Goal: Task Accomplishment & Management: Manage account settings

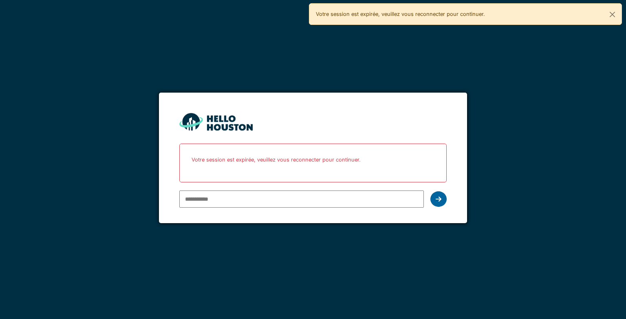
type input "**********"
click at [435, 198] on div at bounding box center [439, 198] width 16 height 15
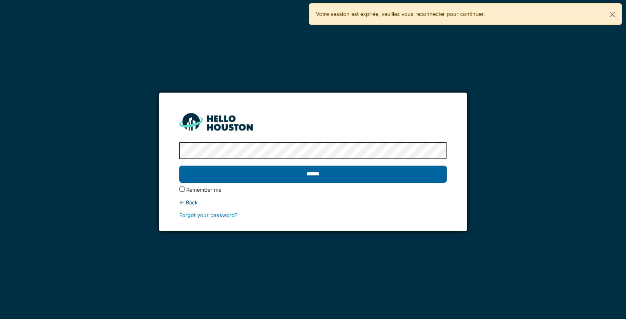
click at [376, 171] on input "******" at bounding box center [312, 174] width 267 height 17
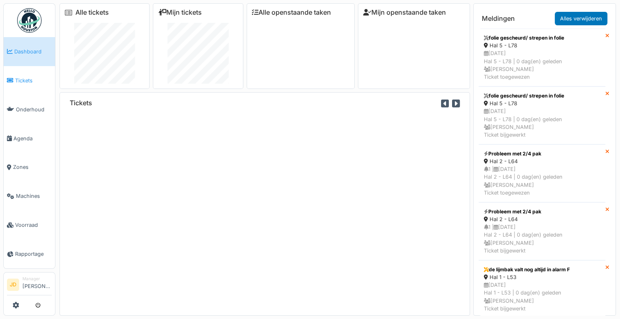
click at [20, 81] on span "Tickets" at bounding box center [33, 81] width 37 height 8
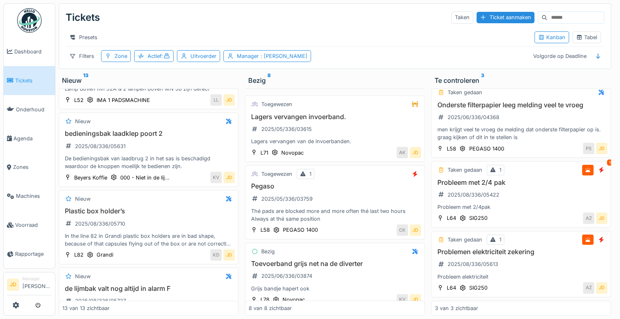
scroll to position [770, 0]
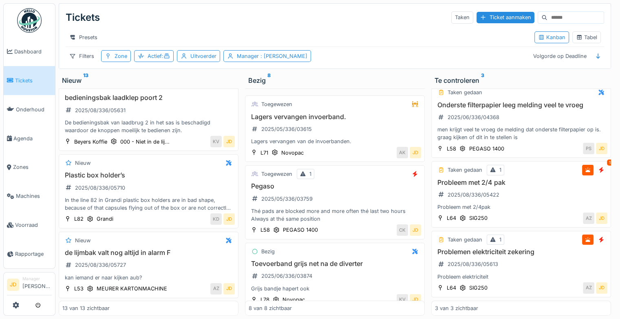
click at [160, 177] on h3 "Plastic box holder’s" at bounding box center [148, 175] width 172 height 8
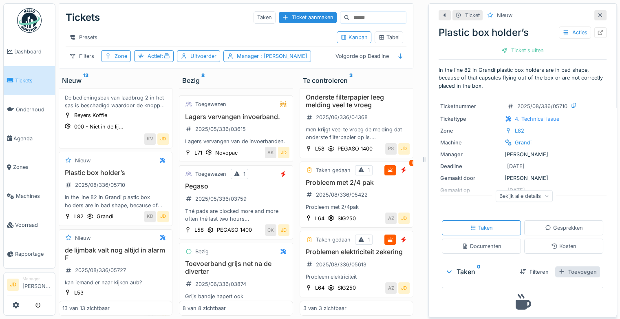
click at [559, 274] on div "Toevoegen" at bounding box center [577, 271] width 45 height 11
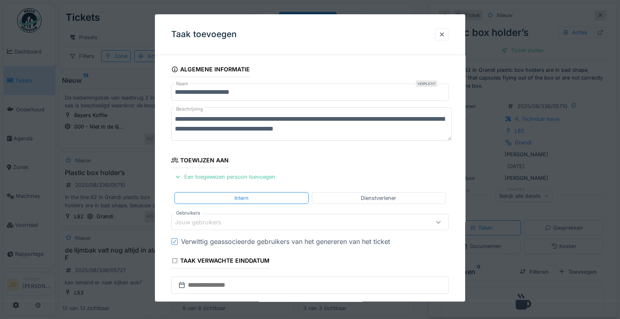
click at [207, 219] on div "Jouw gebruikers" at bounding box center [204, 222] width 58 height 9
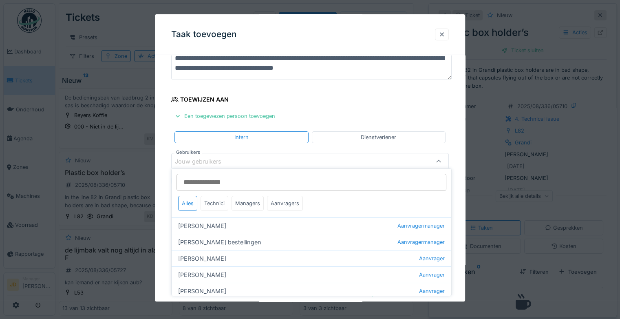
scroll to position [64, 0]
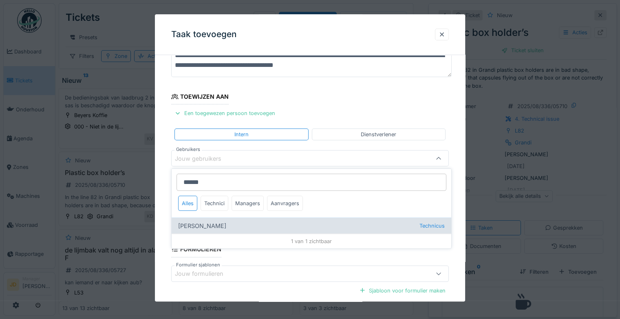
type input "******"
click at [228, 227] on div "Adrian Kostera Technicus" at bounding box center [312, 225] width 280 height 16
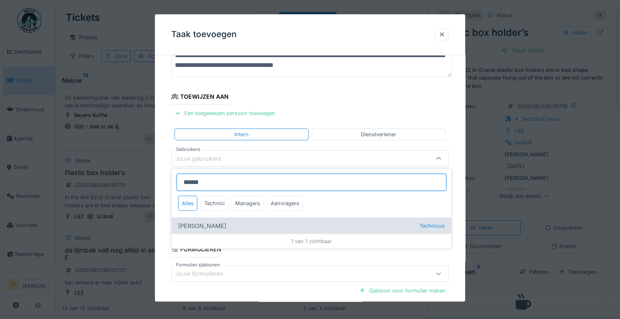
type input "*****"
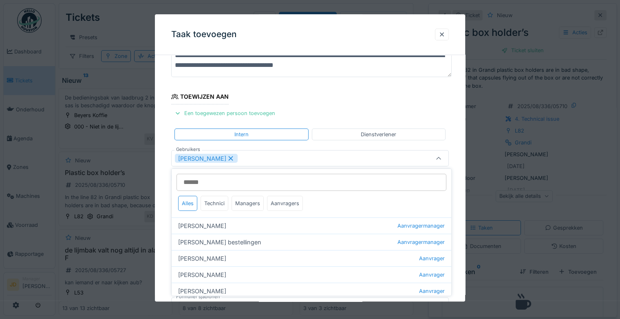
click at [442, 157] on icon at bounding box center [438, 158] width 7 height 5
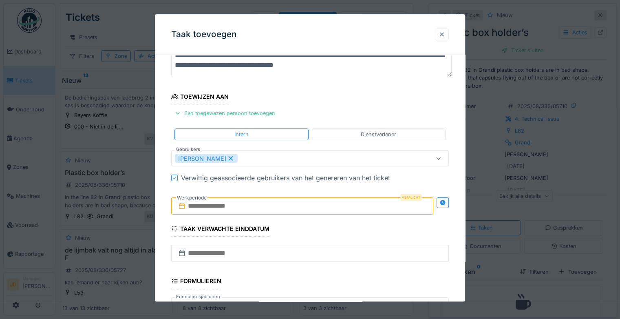
click at [240, 204] on input "text" at bounding box center [302, 206] width 262 height 17
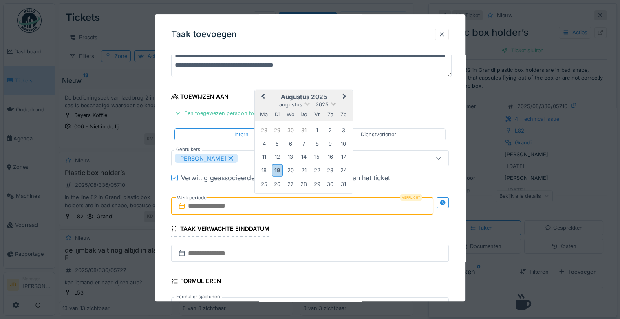
click at [320, 102] on span "2025" at bounding box center [322, 104] width 13 height 6
click at [275, 170] on div "19" at bounding box center [277, 170] width 11 height 12
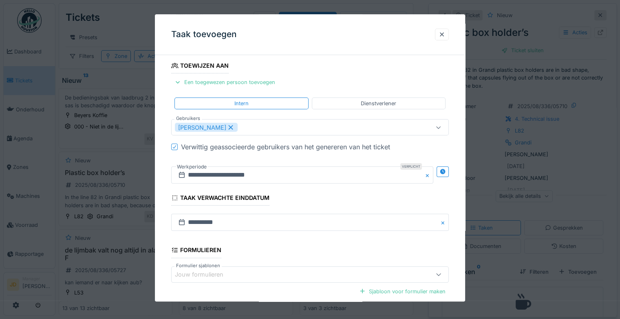
scroll to position [177, 0]
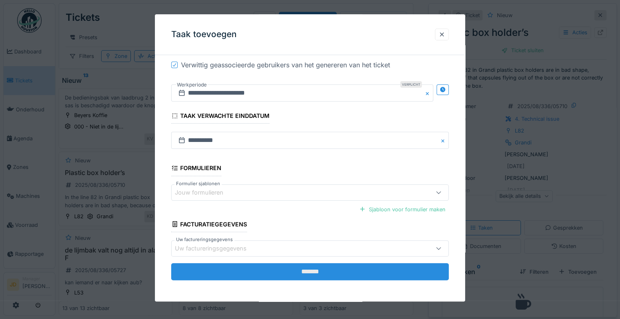
click at [295, 272] on input "*******" at bounding box center [310, 271] width 278 height 17
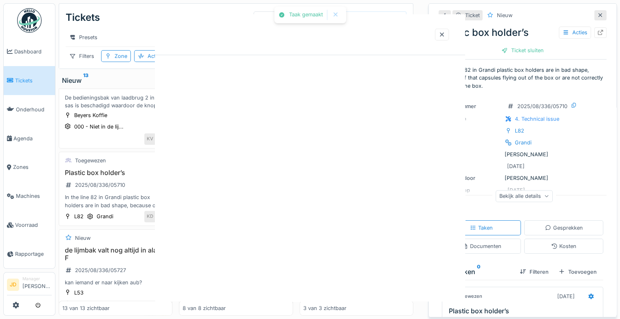
scroll to position [0, 0]
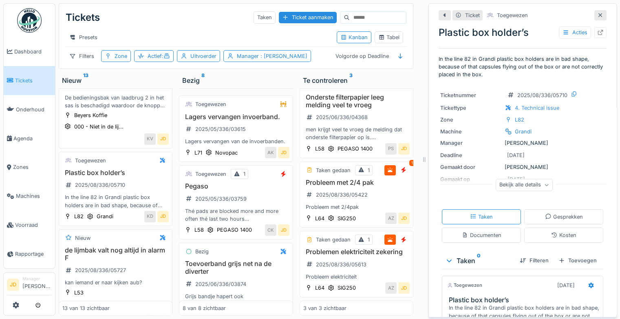
click at [597, 15] on icon at bounding box center [600, 15] width 7 height 5
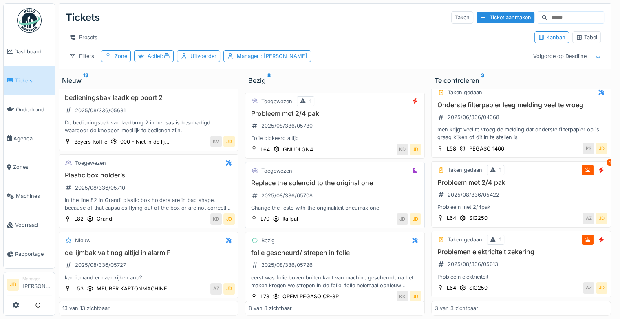
scroll to position [377, 0]
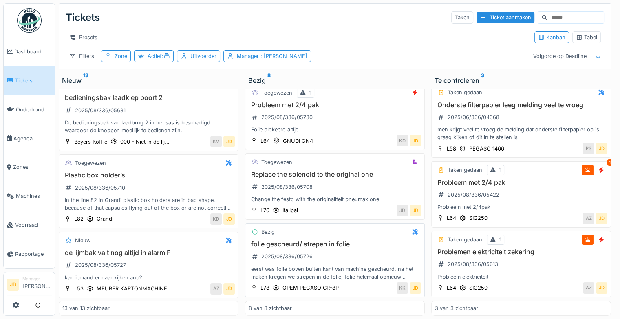
click at [351, 250] on div "folie gescheurd/ strepen in folie 2025/08/336/05726 eerst was folie boven buite…" at bounding box center [335, 260] width 172 height 40
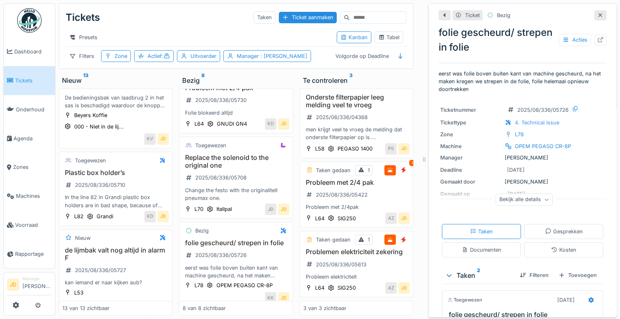
click at [597, 12] on div at bounding box center [600, 15] width 7 height 8
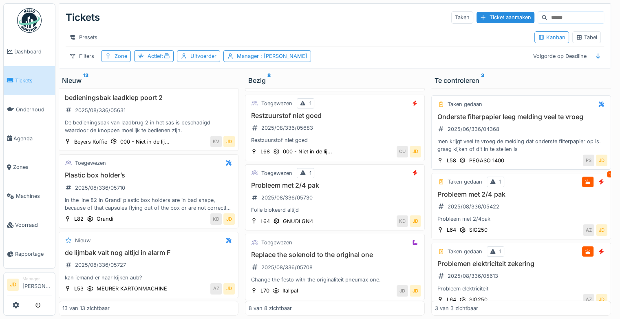
click at [504, 126] on div "Onderste filterpapier leeg melding veel te vroeg 2025/06/336/04368 men krijgt v…" at bounding box center [521, 133] width 172 height 40
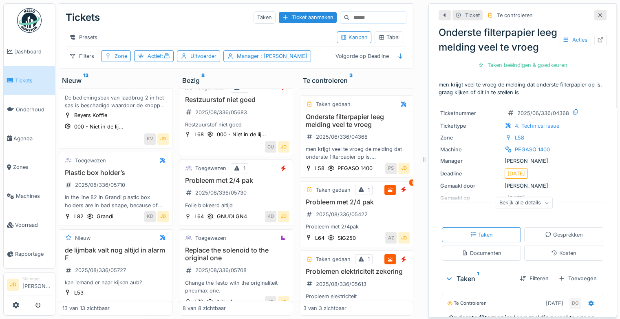
click at [598, 13] on icon at bounding box center [600, 15] width 4 height 4
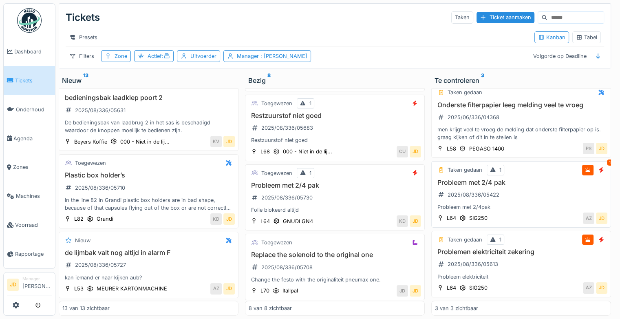
scroll to position [22, 0]
click at [537, 203] on div "Probleem met 2/4pak" at bounding box center [521, 207] width 172 height 8
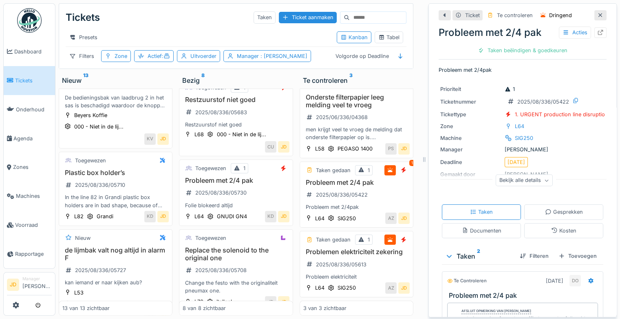
click at [597, 13] on icon at bounding box center [600, 15] width 7 height 5
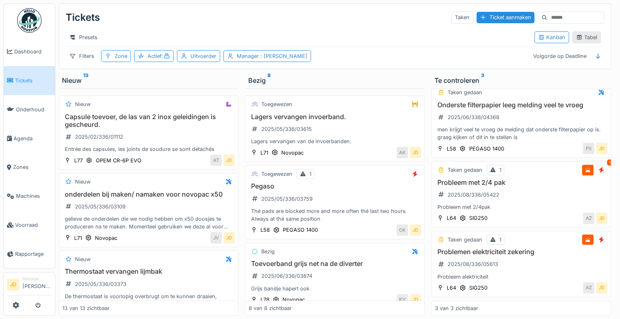
click at [577, 36] on icon at bounding box center [579, 37] width 4 height 4
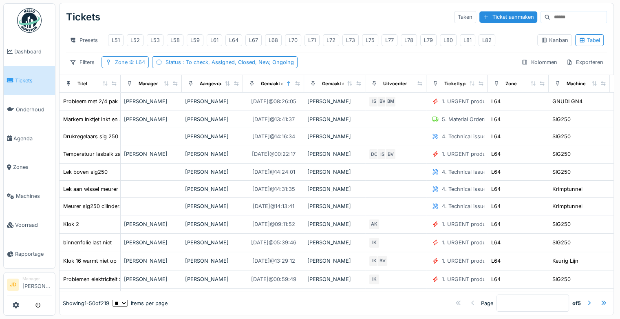
click at [132, 65] on span "L64" at bounding box center [137, 62] width 18 height 6
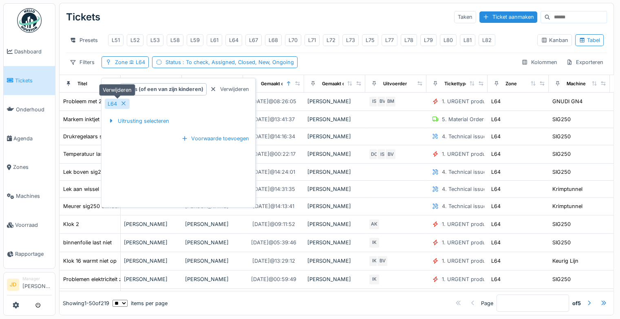
click at [125, 101] on icon at bounding box center [123, 103] width 7 height 5
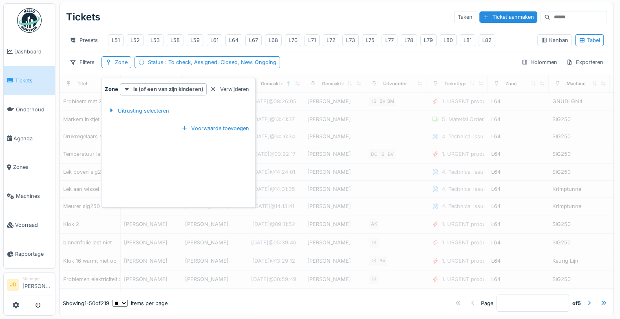
click at [338, 64] on div "Filters Zone Status : To check, Assigned, Closed, New, Ongoing Kolommen Exporte…" at bounding box center [336, 62] width 541 height 12
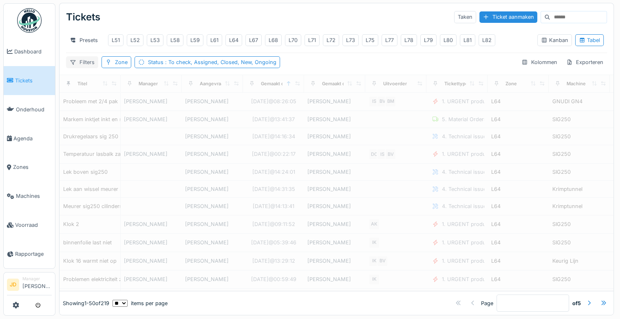
click at [82, 65] on div "Filters" at bounding box center [82, 62] width 32 height 12
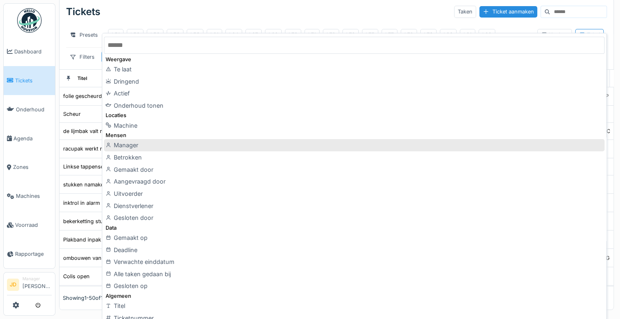
scroll to position [7, 0]
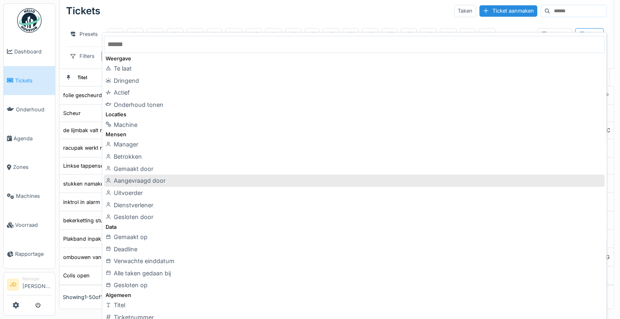
click at [159, 183] on div "Aangevraagd door" at bounding box center [354, 180] width 500 height 12
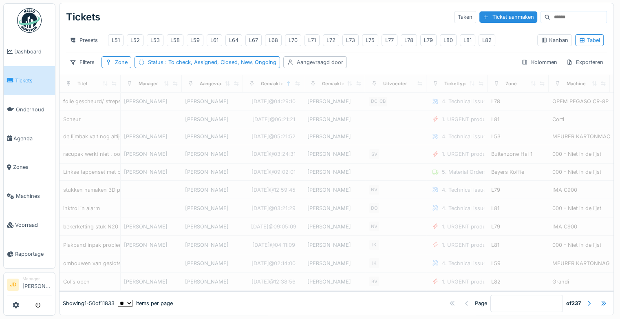
click at [314, 58] on div "Aangevraagd door" at bounding box center [320, 62] width 46 height 8
click at [306, 102] on div "Aangevraagd door" at bounding box center [319, 106] width 63 height 9
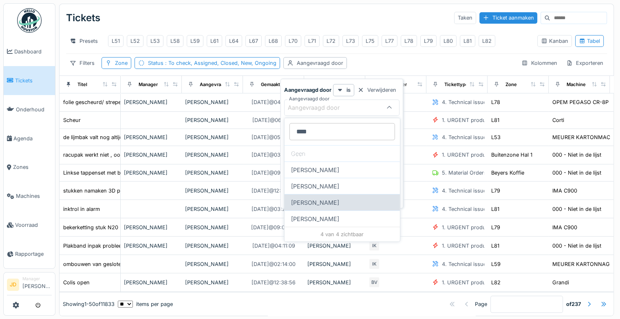
type door_I2NDE "****"
click at [318, 199] on div "Bart Moens" at bounding box center [342, 202] width 115 height 16
type input "****"
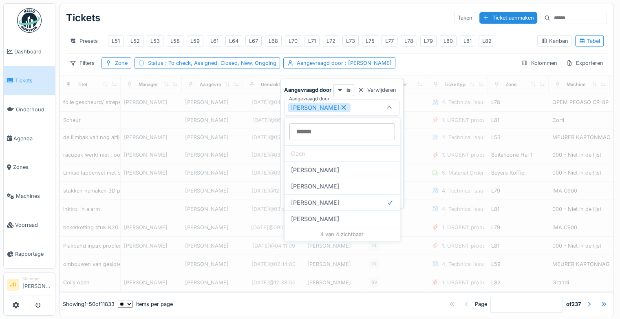
click at [287, 28] on div "Tickets Taken Ticket aanmaken" at bounding box center [336, 17] width 541 height 21
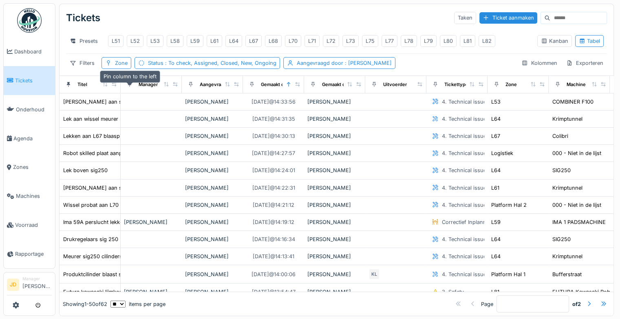
drag, startPoint x: 119, startPoint y: 89, endPoint x: 136, endPoint y: 91, distance: 16.8
click at [136, 91] on tr "Titel Manager Aangevraagd door Gemaakt op Gemaakt door Uitvoerder Tickettype Zo…" at bounding box center [488, 84] width 856 height 18
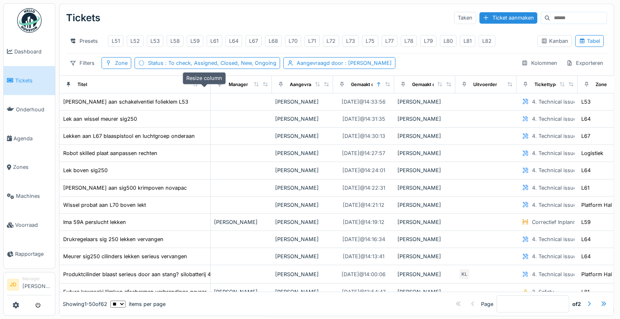
drag, startPoint x: 116, startPoint y: 90, endPoint x: 206, endPoint y: 89, distance: 90.1
click at [206, 86] on icon at bounding box center [204, 84] width 6 height 4
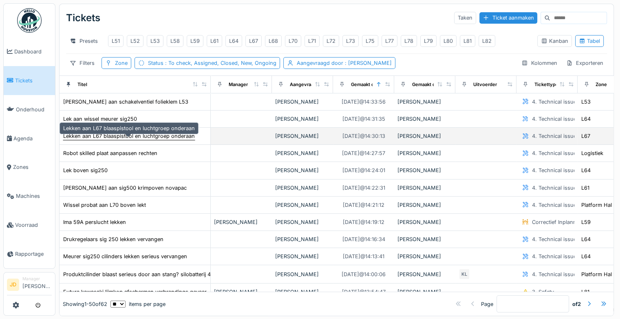
click at [166, 140] on div "Lekken aan L67 blaaspistool en luchtgroep onderaan" at bounding box center [129, 136] width 132 height 8
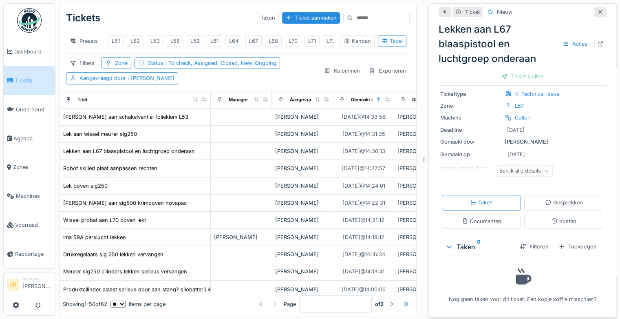
scroll to position [46, 0]
click at [481, 218] on div "Documenten" at bounding box center [481, 221] width 79 height 15
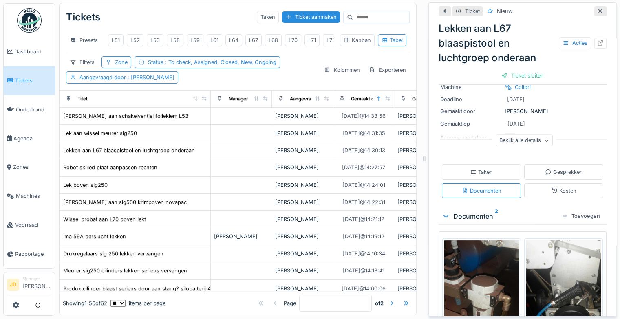
scroll to position [128, 0]
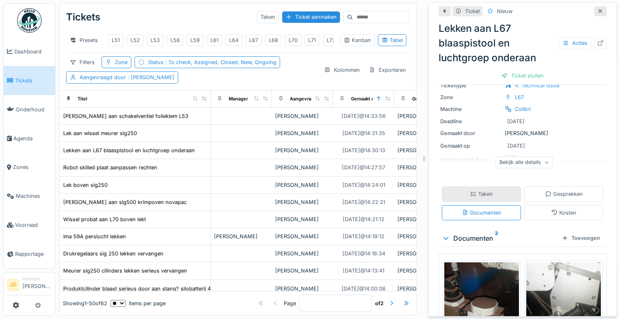
click at [462, 188] on div "Taken" at bounding box center [481, 193] width 79 height 15
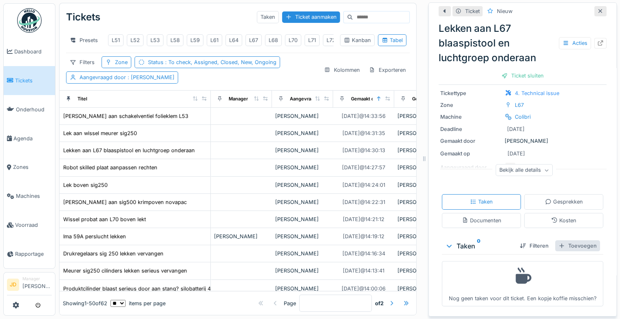
click at [556, 240] on div "Toevoegen" at bounding box center [577, 245] width 45 height 11
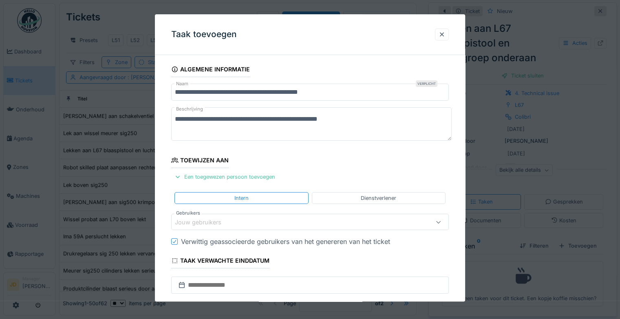
click at [207, 218] on div "Jouw gebruikers" at bounding box center [204, 222] width 58 height 9
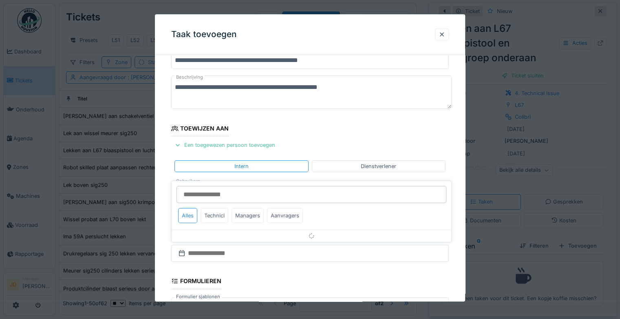
scroll to position [64, 0]
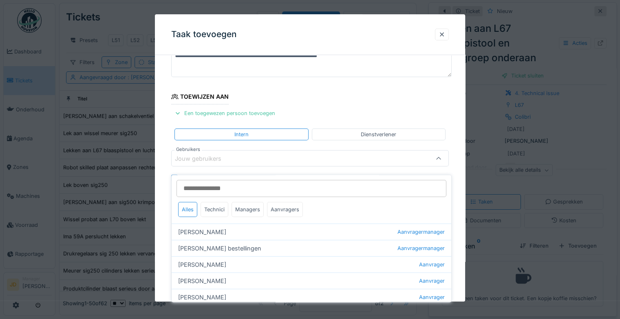
click at [214, 187] on input "Gebruikers" at bounding box center [312, 188] width 270 height 17
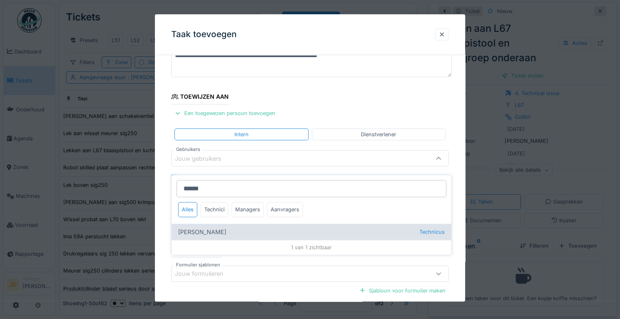
type input "******"
click at [203, 227] on div "Adrian Kostera Technicus" at bounding box center [312, 232] width 280 height 16
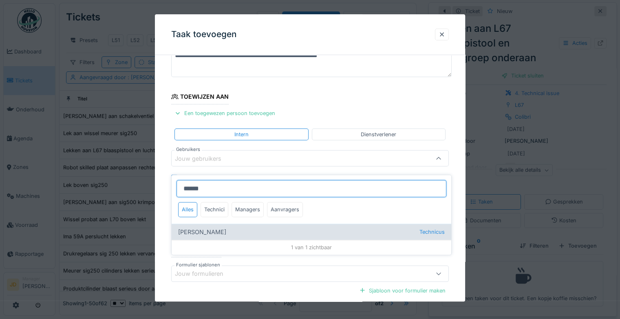
type input "*****"
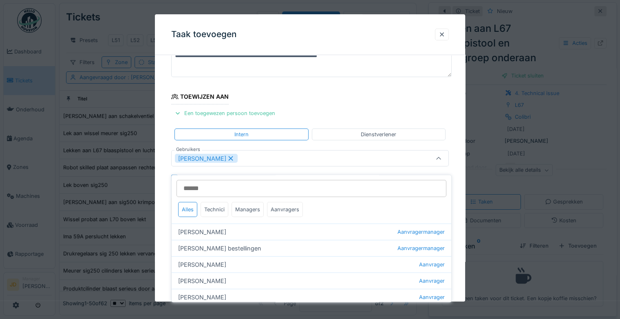
click at [442, 162] on div at bounding box center [439, 158] width 20 height 15
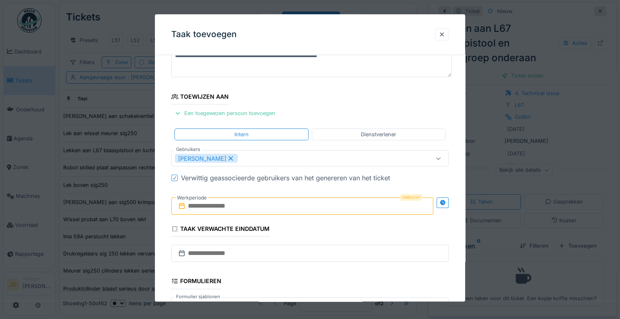
click at [204, 203] on input "text" at bounding box center [302, 206] width 262 height 17
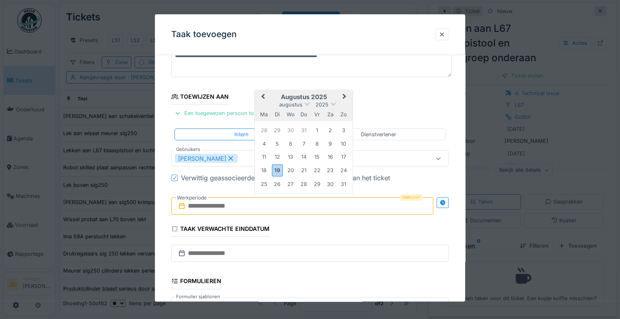
click at [232, 210] on input "text" at bounding box center [302, 206] width 262 height 17
click at [319, 93] on h2 "augustus 2025" at bounding box center [304, 96] width 98 height 7
click at [277, 167] on div "19" at bounding box center [277, 170] width 11 height 12
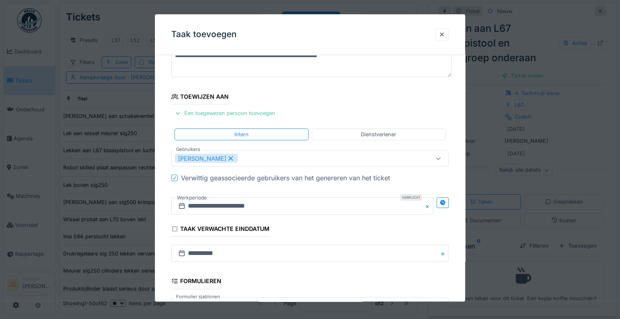
scroll to position [177, 0]
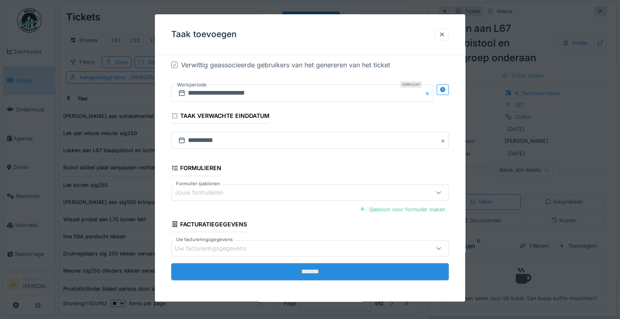
click at [296, 265] on input "*******" at bounding box center [310, 271] width 278 height 17
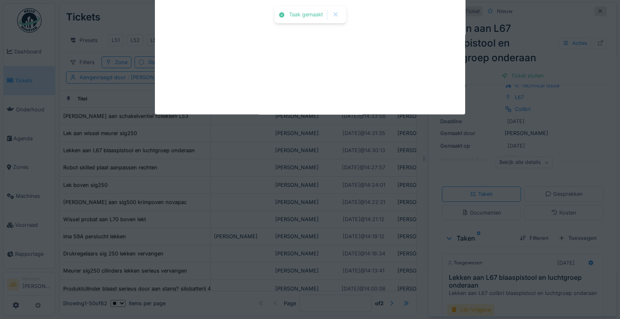
scroll to position [35, 0]
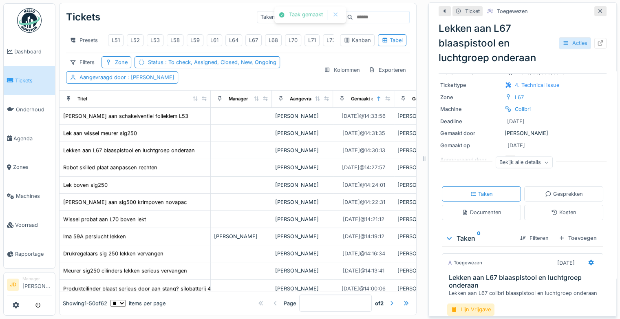
click at [559, 37] on div "Acties" at bounding box center [575, 43] width 32 height 12
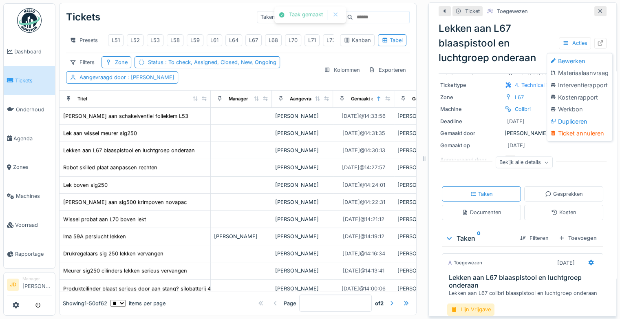
click at [561, 59] on div "Bewerken" at bounding box center [580, 61] width 62 height 12
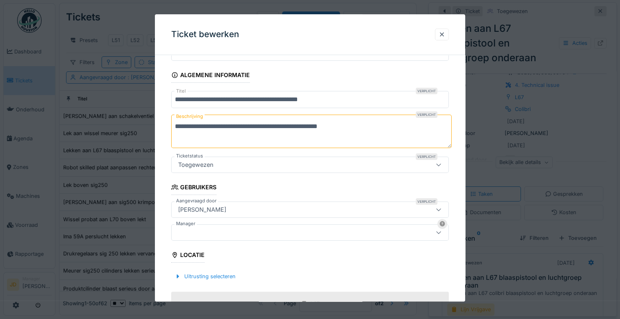
click at [210, 230] on div at bounding box center [293, 232] width 236 height 9
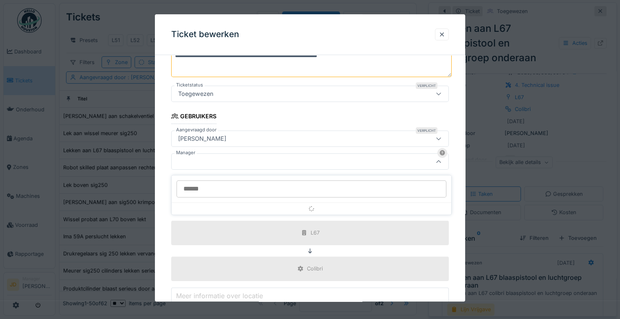
scroll to position [115, 0]
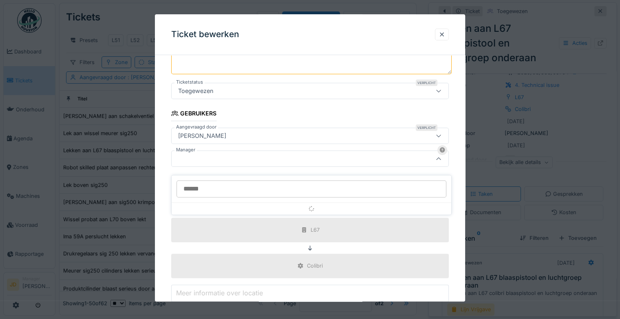
click at [207, 181] on input "Manager" at bounding box center [312, 188] width 270 height 17
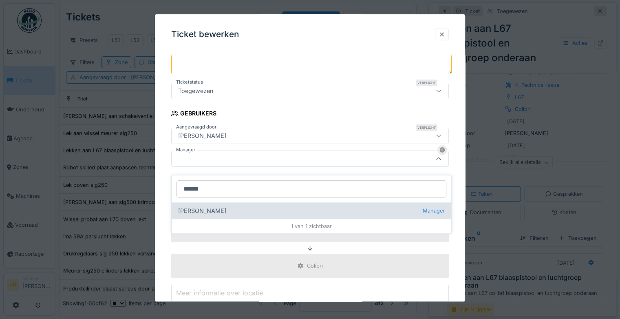
type input "******"
click at [197, 205] on div "Jasper De wit Manager" at bounding box center [312, 210] width 280 height 16
type input "****"
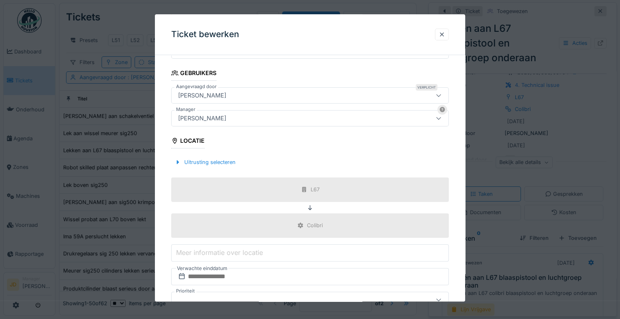
scroll to position [206, 0]
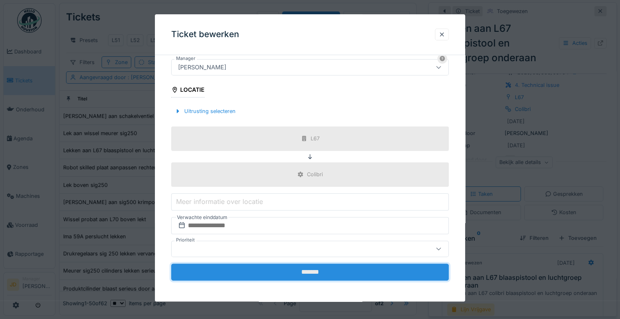
click at [232, 270] on input "*******" at bounding box center [310, 271] width 278 height 17
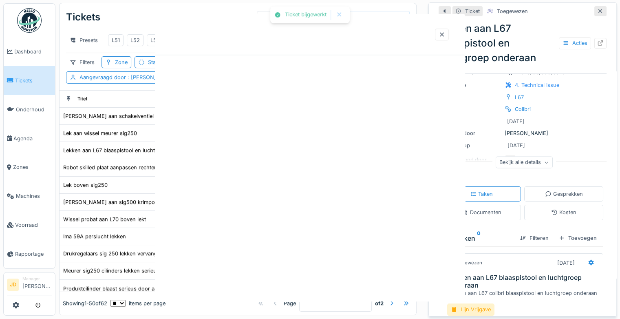
scroll to position [0, 0]
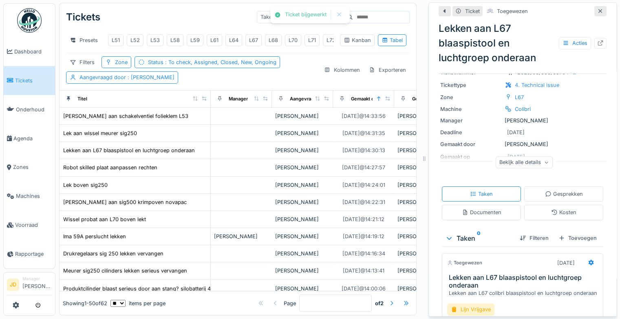
click at [597, 9] on icon at bounding box center [600, 11] width 7 height 5
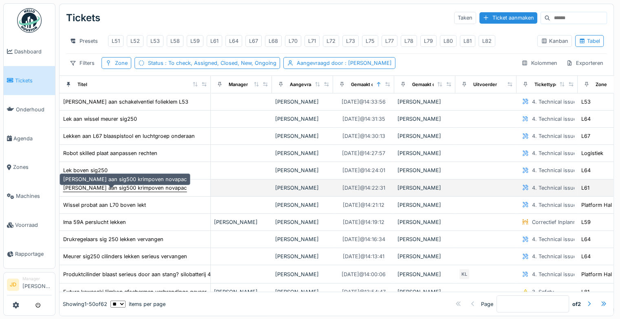
click at [147, 192] on div "Lekken aan sig500 krimpoven novapac" at bounding box center [125, 188] width 124 height 8
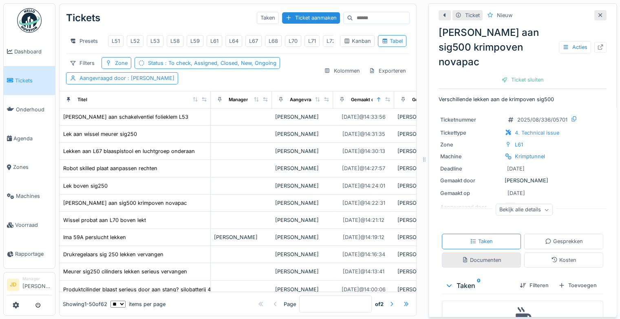
click at [466, 252] on div "Documenten" at bounding box center [481, 259] width 79 height 15
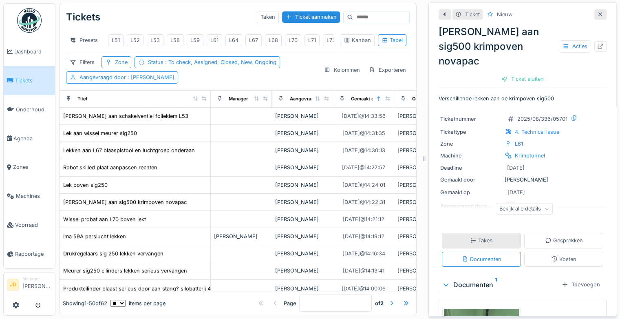
click at [491, 233] on div "Taken" at bounding box center [481, 240] width 79 height 15
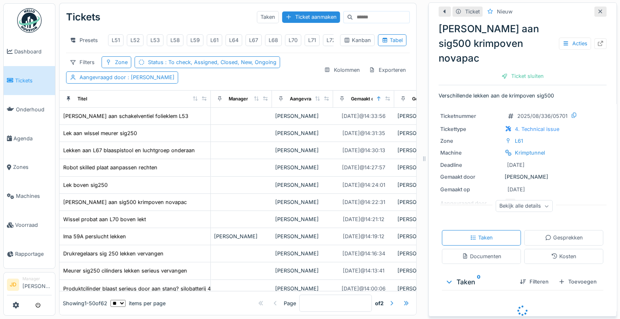
scroll to position [32, 0]
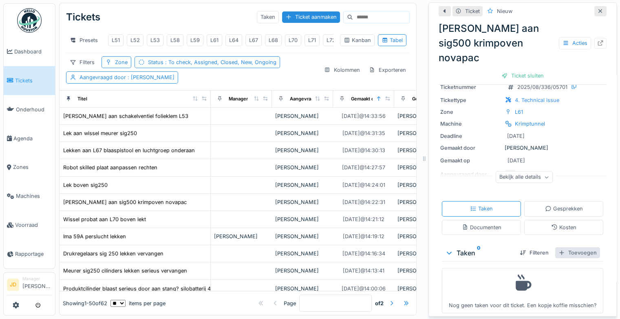
click at [564, 247] on div "Toevoegen" at bounding box center [577, 252] width 45 height 11
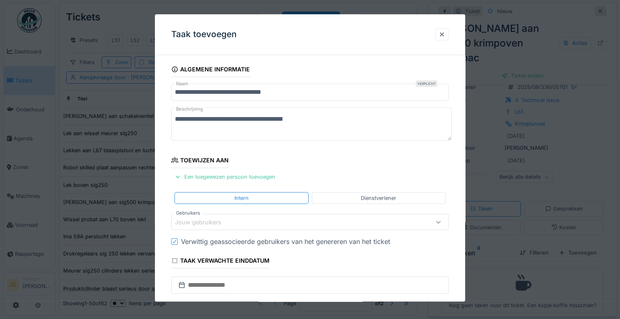
click at [234, 221] on div "Jouw gebruikers" at bounding box center [293, 222] width 236 height 9
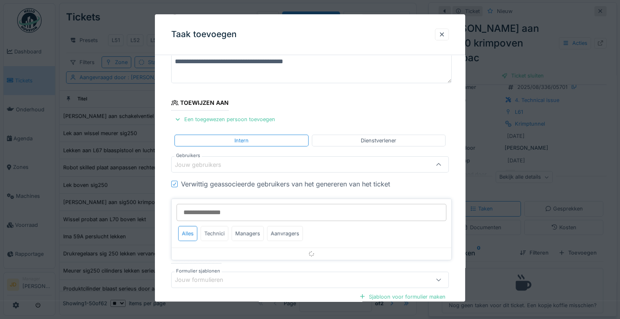
scroll to position [64, 0]
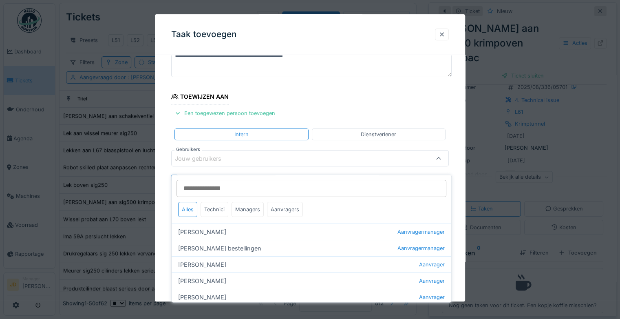
click at [214, 183] on input "Gebruikers" at bounding box center [312, 188] width 270 height 17
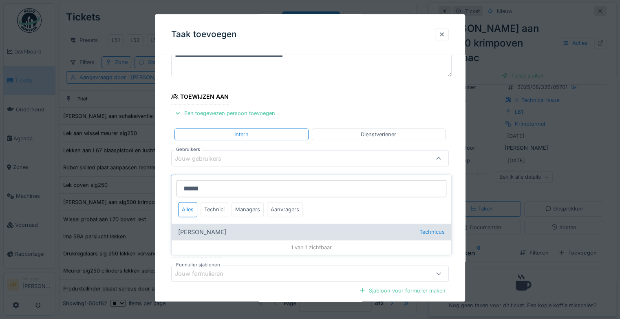
type input "******"
click at [201, 226] on div "Adrian Kostera Technicus" at bounding box center [312, 232] width 280 height 16
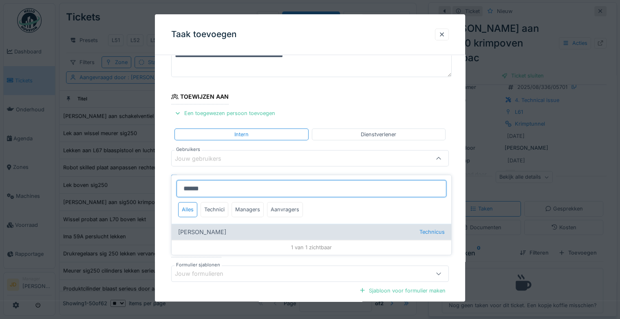
type input "*****"
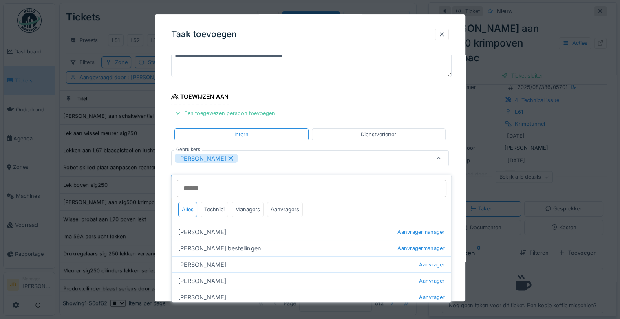
click at [444, 162] on div at bounding box center [439, 158] width 20 height 15
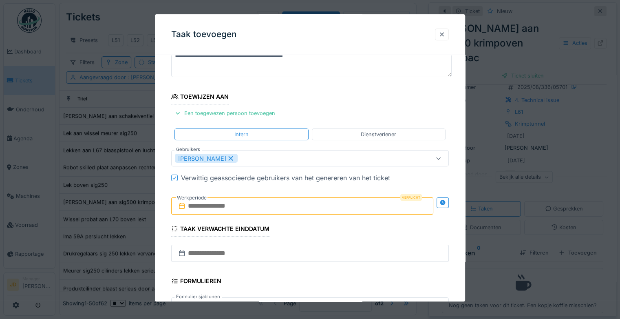
click at [210, 204] on input "text" at bounding box center [302, 206] width 262 height 17
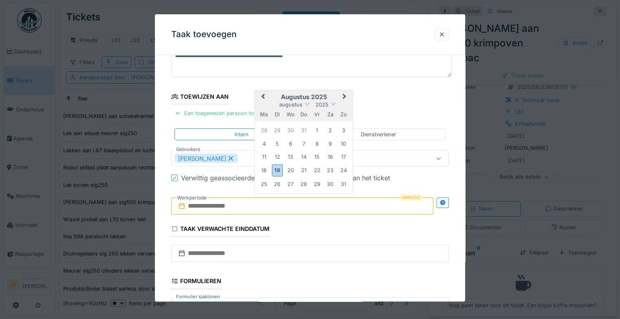
click at [325, 96] on h2 "augustus 2025" at bounding box center [304, 96] width 98 height 7
click at [283, 170] on div "19" at bounding box center [277, 170] width 11 height 12
click at [280, 170] on div "19" at bounding box center [277, 170] width 11 height 12
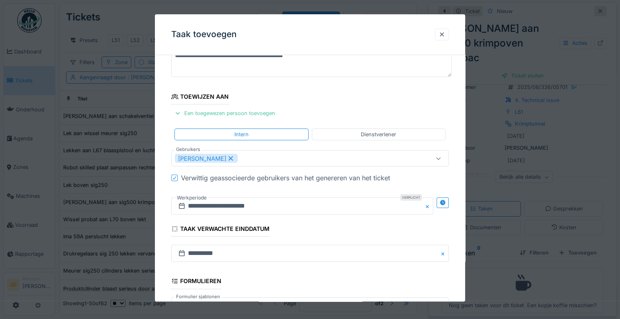
scroll to position [177, 0]
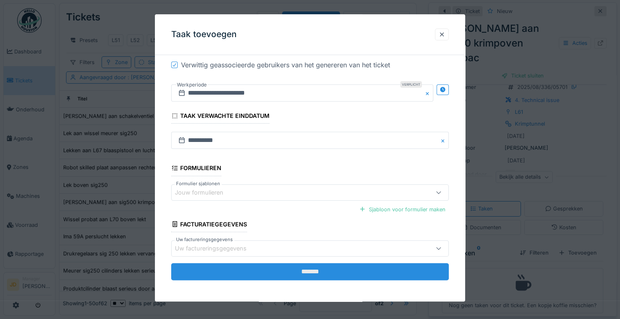
click at [301, 276] on input "*******" at bounding box center [310, 271] width 278 height 17
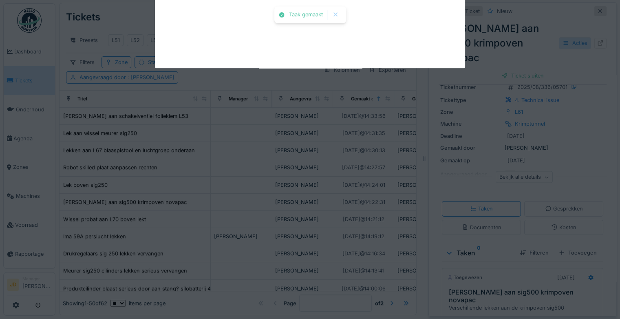
scroll to position [21, 0]
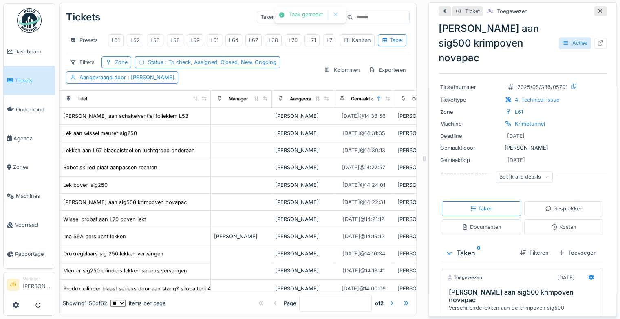
click at [563, 37] on div "Acties" at bounding box center [575, 43] width 32 height 12
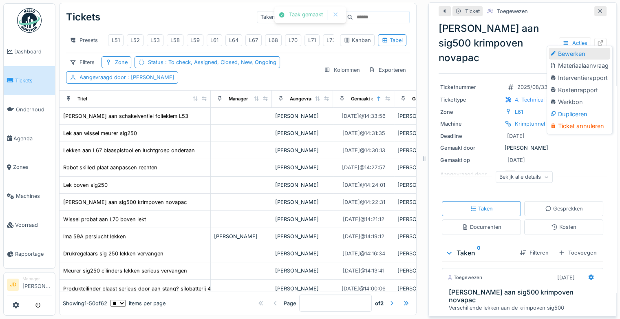
click at [558, 49] on div "Bewerken" at bounding box center [580, 54] width 62 height 12
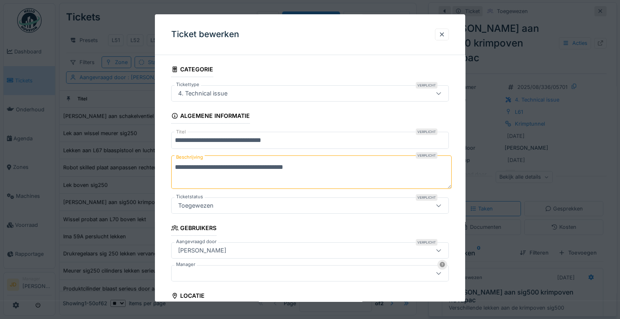
click at [201, 265] on div at bounding box center [310, 273] width 278 height 16
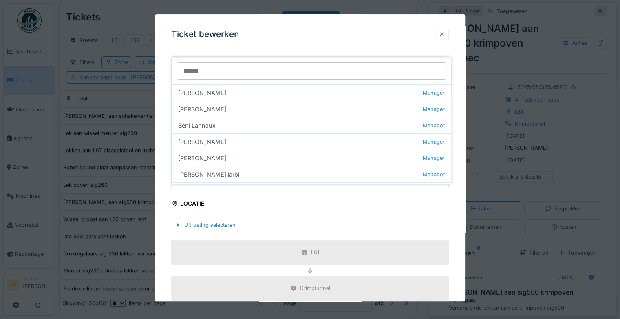
scroll to position [115, 0]
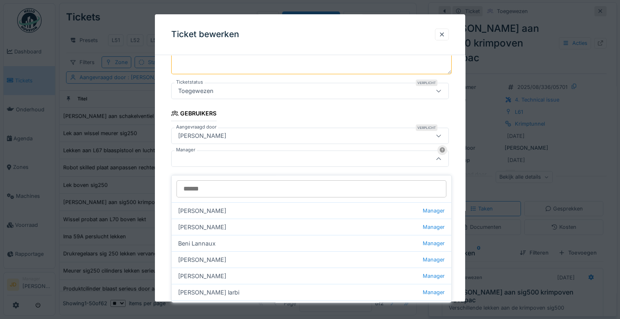
click at [199, 185] on input "Manager" at bounding box center [312, 188] width 270 height 17
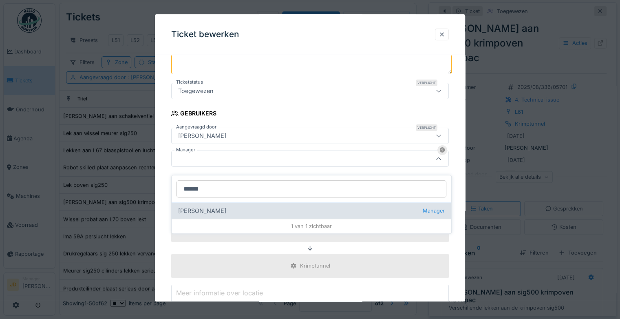
type input "******"
click at [194, 202] on div "Jasper De wit Manager" at bounding box center [312, 210] width 280 height 16
type input "****"
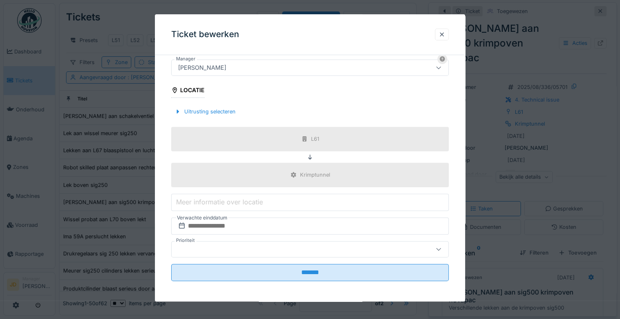
scroll to position [206, 0]
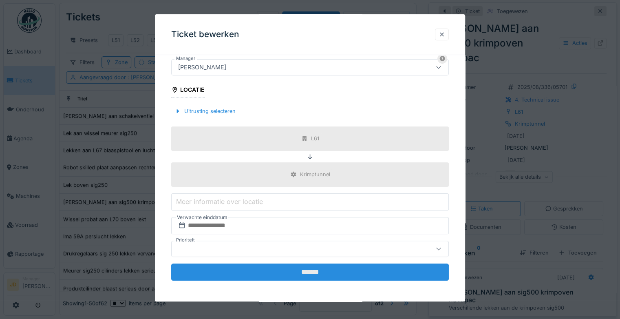
click at [212, 268] on input "*******" at bounding box center [310, 271] width 278 height 17
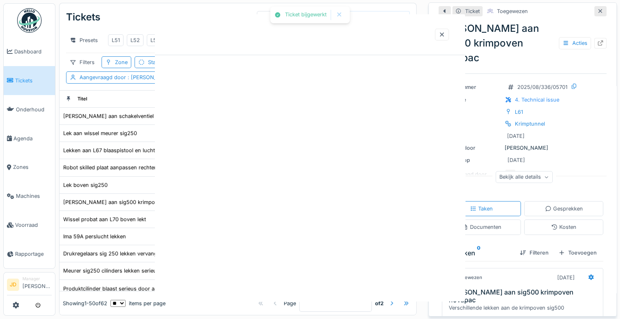
scroll to position [0, 0]
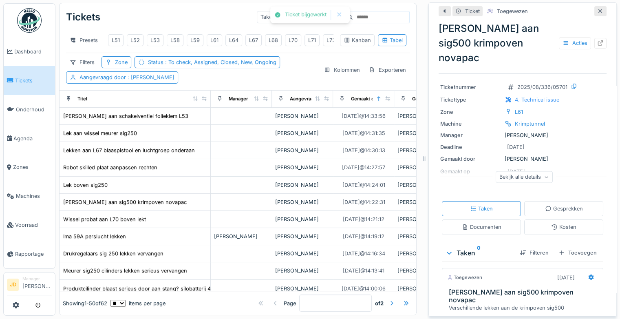
click at [597, 9] on icon at bounding box center [600, 11] width 7 height 5
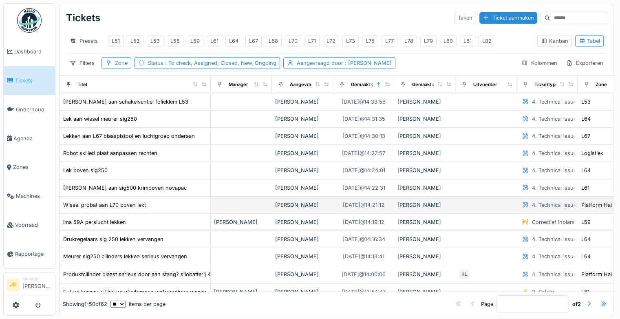
click at [147, 208] on div "Wissel probat aan L70 boven lekt" at bounding box center [135, 205] width 144 height 9
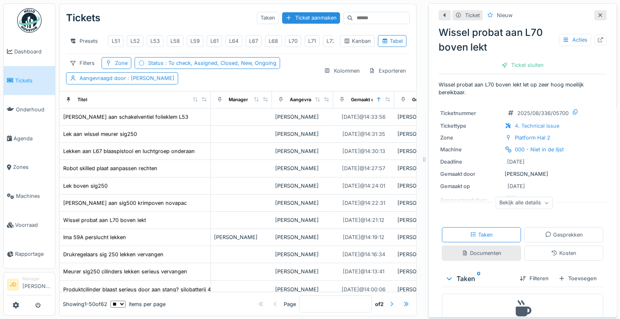
click at [451, 248] on div "Documenten" at bounding box center [481, 252] width 79 height 15
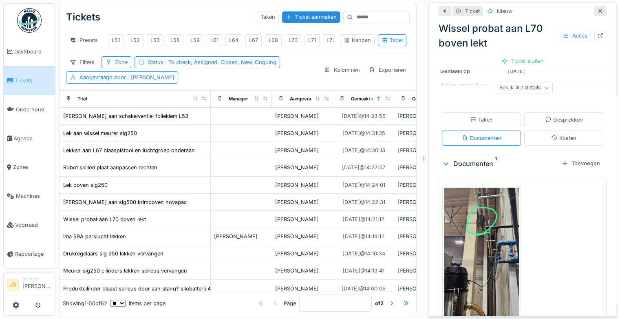
scroll to position [121, 0]
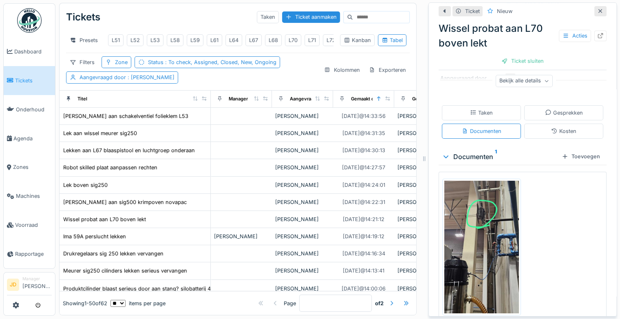
click at [520, 240] on div "IMG-20250817-WA0004.jpg" at bounding box center [523, 251] width 168 height 158
click at [499, 239] on img at bounding box center [481, 247] width 75 height 133
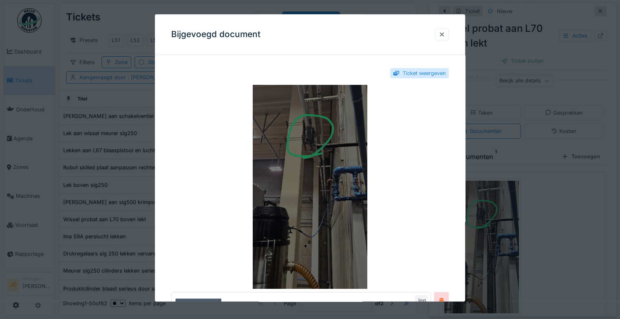
click at [296, 195] on img at bounding box center [310, 187] width 278 height 204
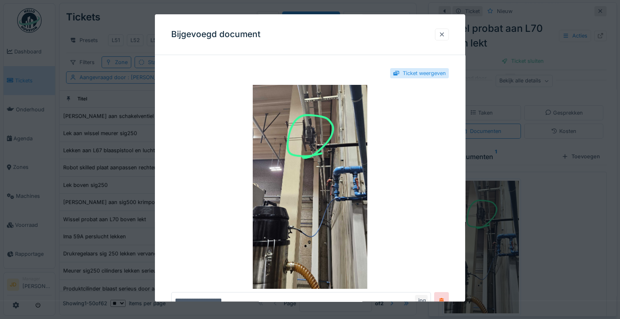
click at [440, 31] on div at bounding box center [442, 35] width 14 height 12
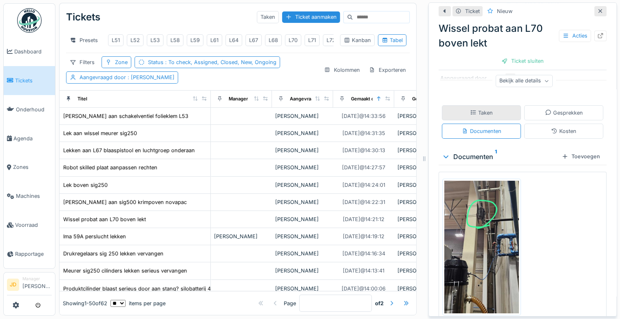
click at [477, 109] on div "Taken" at bounding box center [481, 113] width 23 height 8
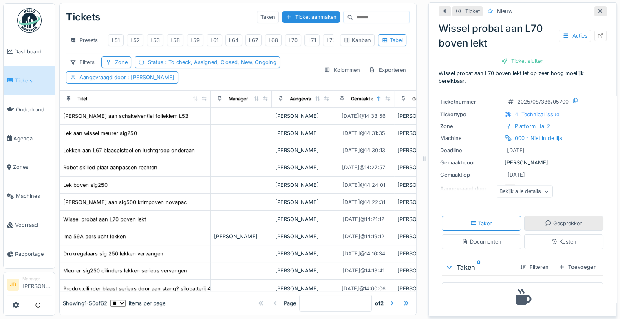
scroll to position [40, 0]
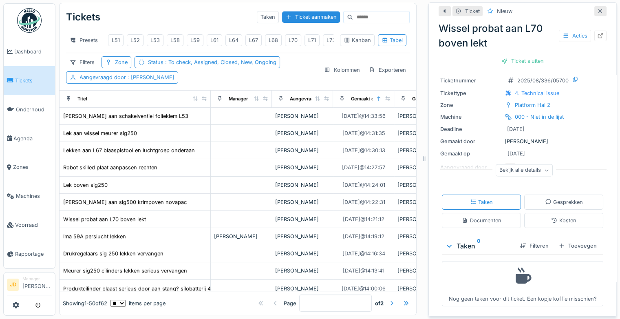
click at [557, 239] on div "Filteren Toevoegen" at bounding box center [556, 246] width 87 height 14
click at [558, 240] on div "Toevoegen" at bounding box center [577, 245] width 45 height 11
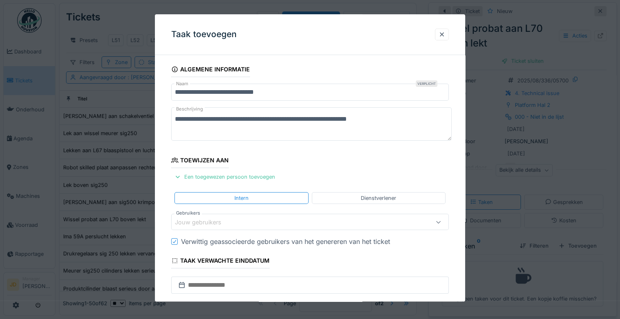
click at [263, 218] on div "Jouw gebruikers" at bounding box center [293, 222] width 236 height 9
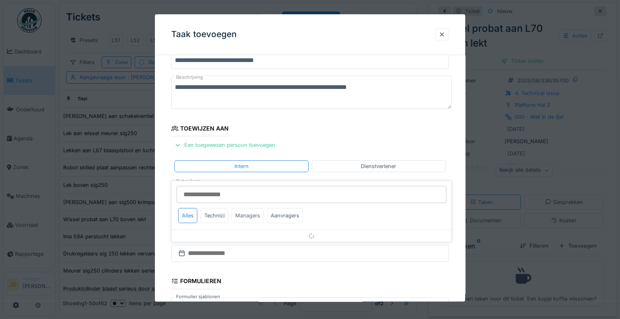
scroll to position [64, 0]
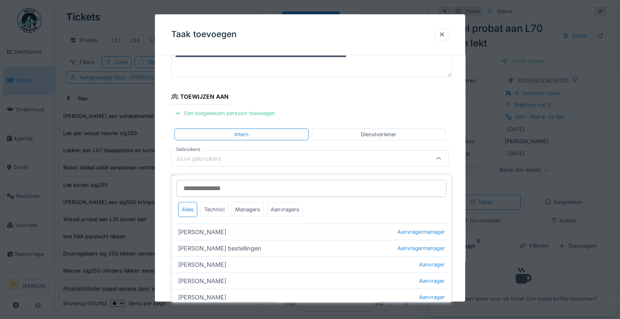
click at [230, 185] on input "Gebruikers" at bounding box center [312, 188] width 270 height 17
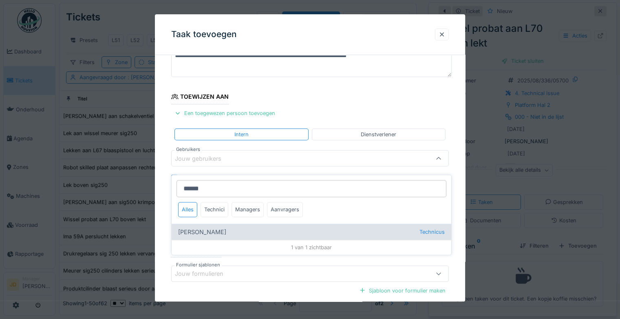
type input "******"
click at [219, 224] on div "Adrian Kostera Technicus" at bounding box center [312, 232] width 280 height 16
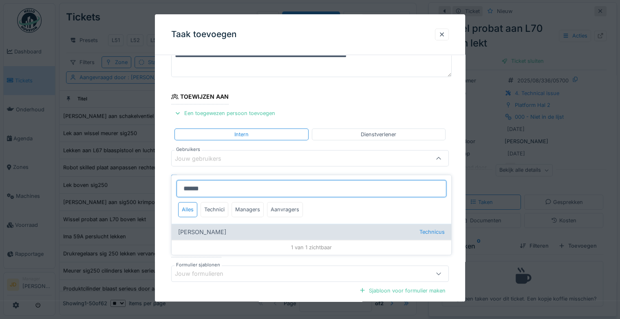
type input "*****"
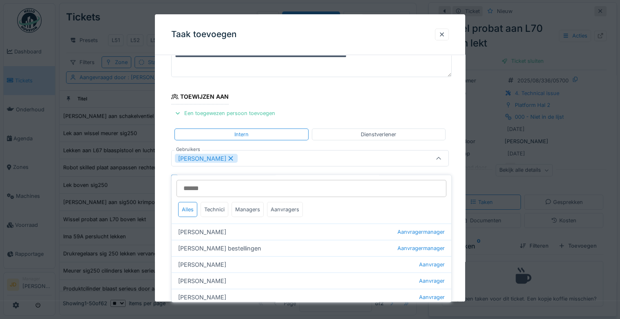
click at [438, 156] on icon at bounding box center [438, 158] width 7 height 5
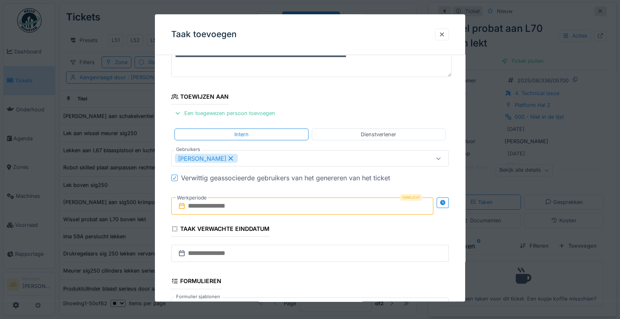
click at [237, 205] on input "text" at bounding box center [302, 206] width 262 height 17
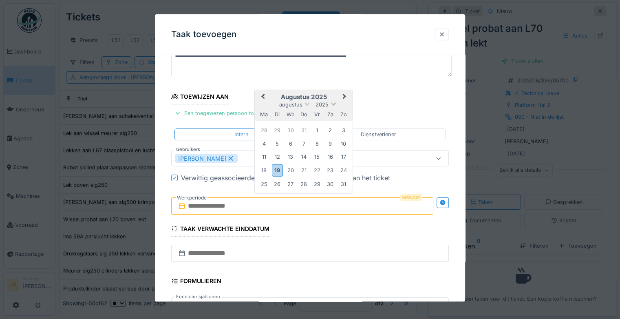
click at [323, 103] on span "2025" at bounding box center [322, 104] width 13 height 6
click at [278, 171] on div "19" at bounding box center [277, 170] width 11 height 12
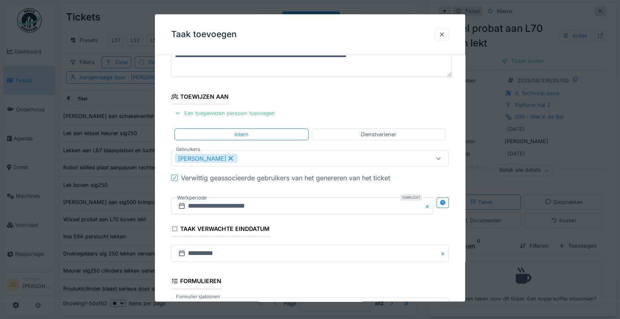
scroll to position [177, 0]
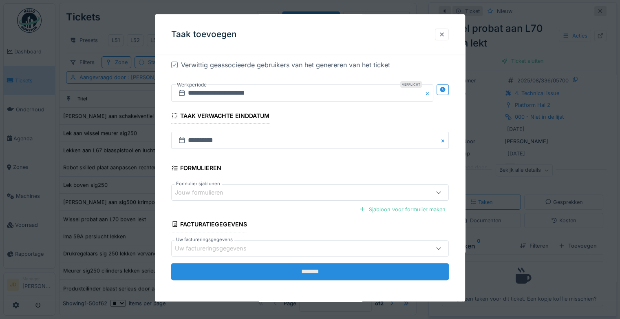
click at [309, 266] on input "*******" at bounding box center [310, 271] width 278 height 17
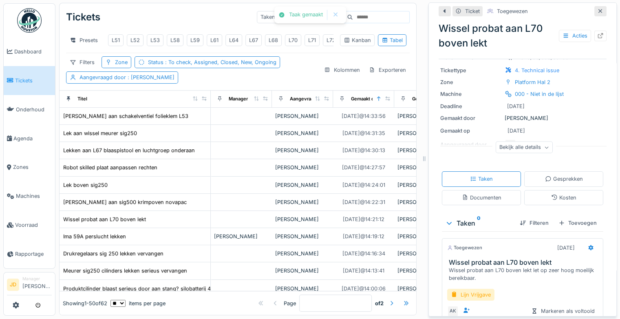
scroll to position [0, 0]
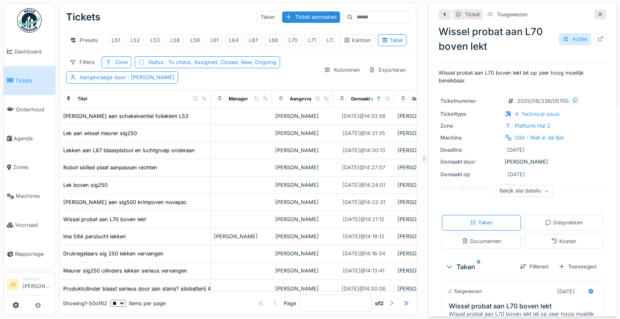
click at [559, 35] on div "Acties" at bounding box center [575, 39] width 32 height 12
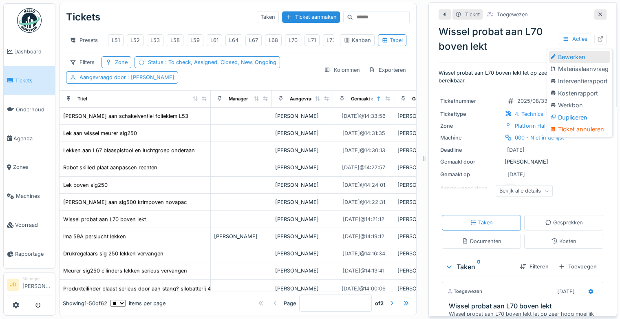
click at [557, 55] on div "Bewerken" at bounding box center [580, 57] width 62 height 12
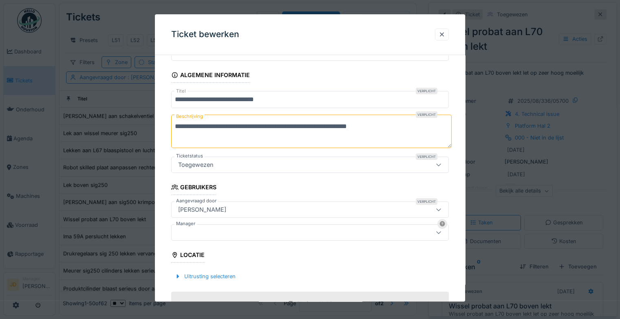
click at [200, 236] on div at bounding box center [310, 232] width 278 height 16
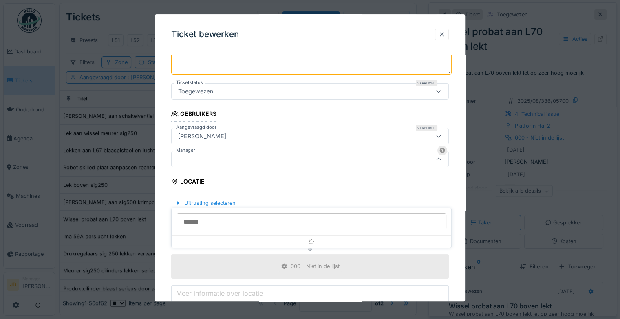
scroll to position [115, 0]
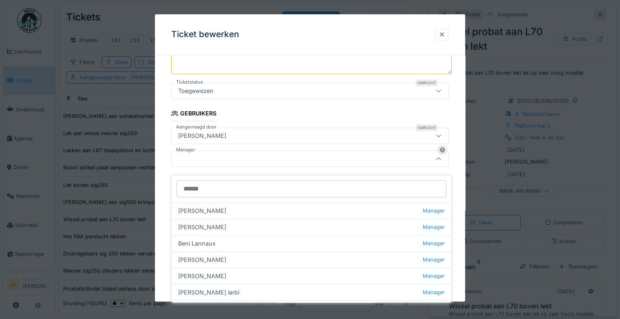
click at [209, 187] on input "Manager" at bounding box center [312, 188] width 270 height 17
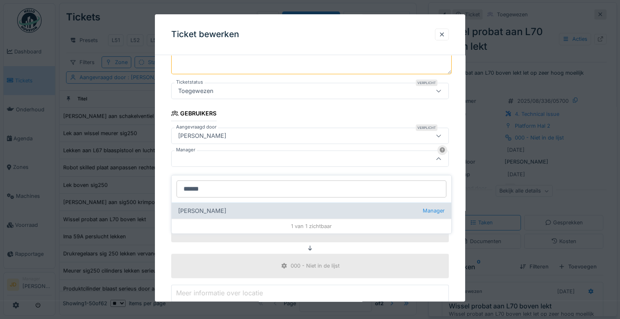
type input "******"
click at [204, 205] on div "Jasper De wit Manager" at bounding box center [312, 210] width 280 height 16
type input "****"
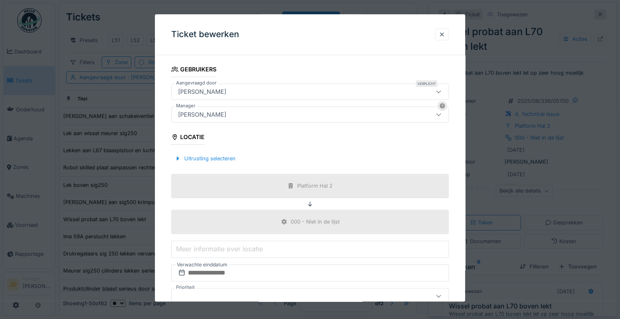
scroll to position [206, 0]
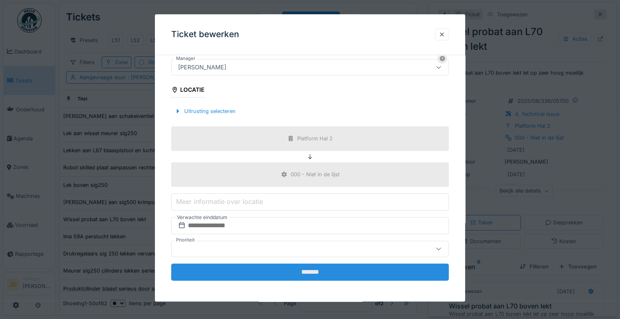
click at [267, 273] on input "*******" at bounding box center [310, 271] width 278 height 17
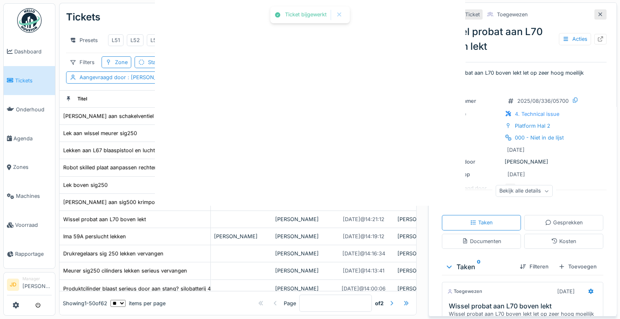
scroll to position [0, 0]
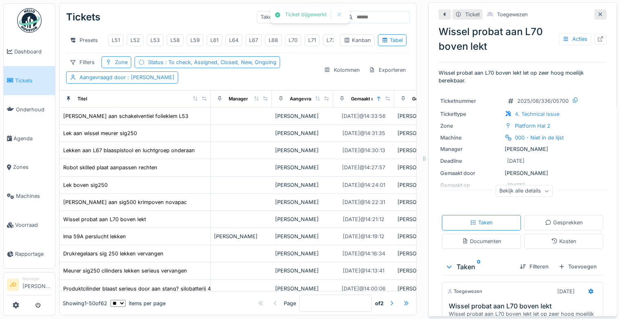
click at [586, 6] on div "Ticket Toegewezen Wissel probat aan L70 boven lekt Acties" at bounding box center [523, 34] width 168 height 56
click at [597, 11] on div at bounding box center [600, 15] width 7 height 8
